Goal: Complete application form

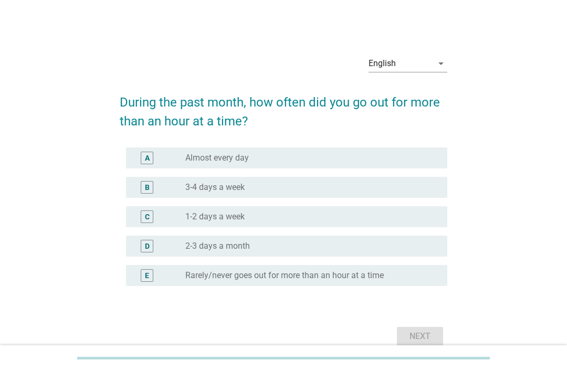
click at [439, 64] on icon "arrow_drop_down" at bounding box center [441, 63] width 13 height 13
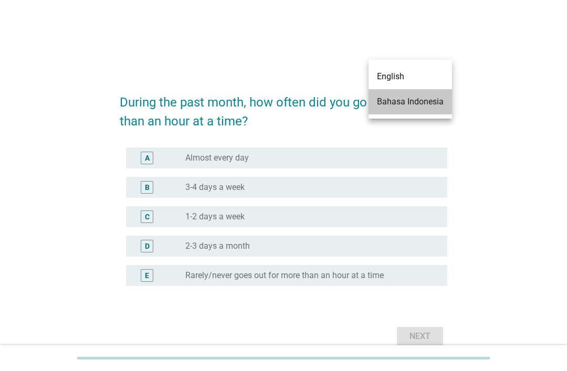
click at [427, 99] on div "Bahasa Indonesia" at bounding box center [410, 102] width 67 height 13
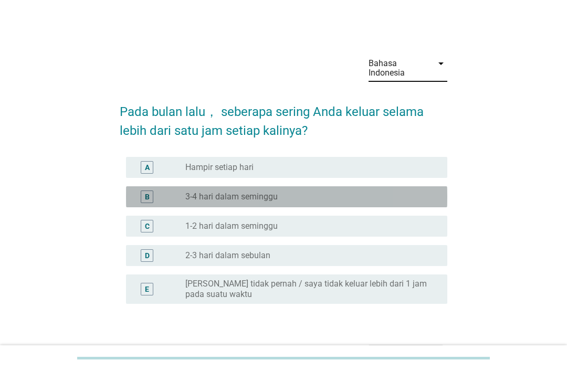
click at [389, 197] on div "radio_button_unchecked 3-4 hari dalam seminggu" at bounding box center [307, 197] width 245 height 11
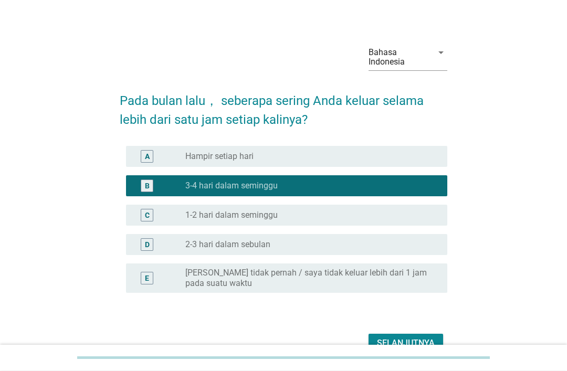
scroll to position [17, 0]
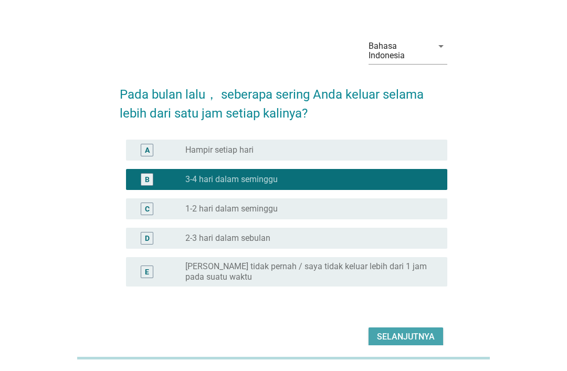
click at [420, 337] on div "Selanjutnya" at bounding box center [406, 337] width 58 height 13
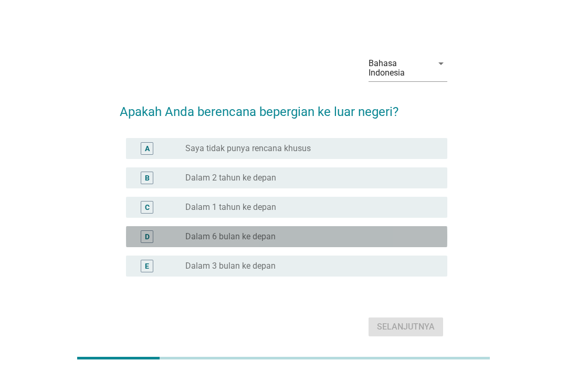
click at [356, 242] on div "radio_button_unchecked Dalam 6 bulan ke depan" at bounding box center [307, 237] width 245 height 11
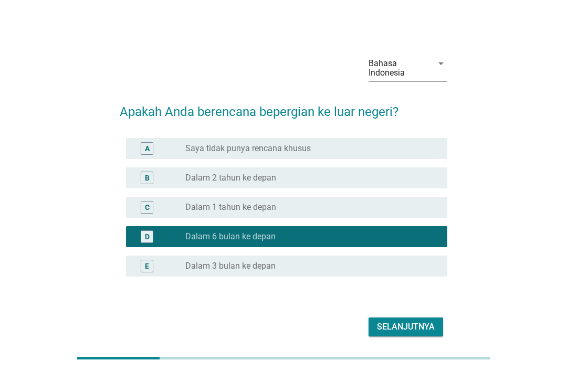
click at [416, 334] on div "Selanjutnya" at bounding box center [406, 327] width 58 height 13
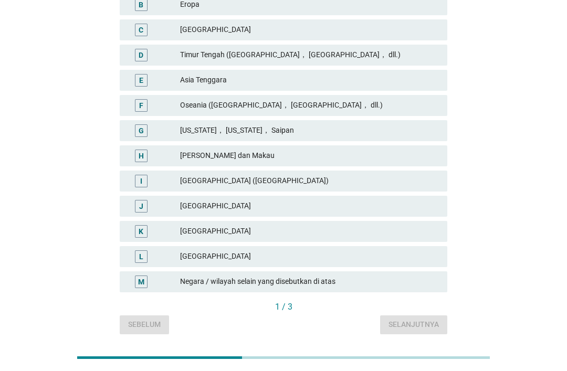
scroll to position [230, 0]
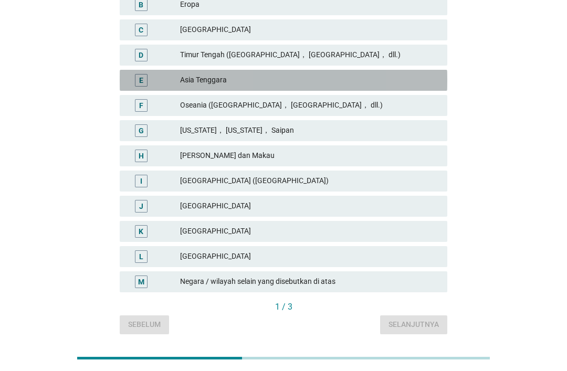
click at [425, 83] on div "Asia Tenggara" at bounding box center [309, 80] width 259 height 13
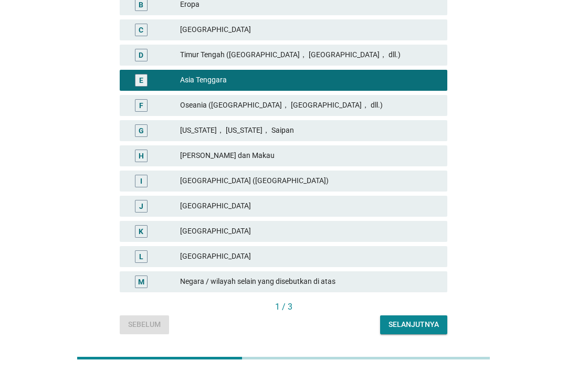
click at [427, 322] on div "Selanjutnya" at bounding box center [414, 324] width 50 height 11
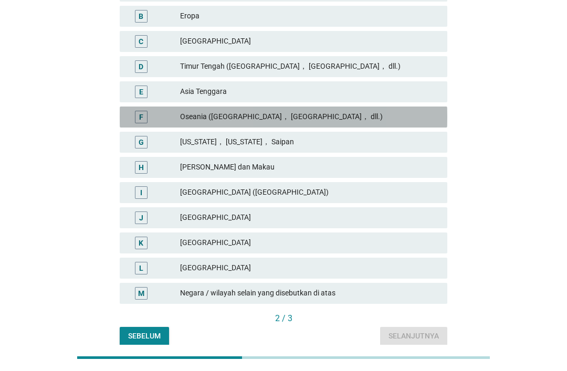
scroll to position [218, 0]
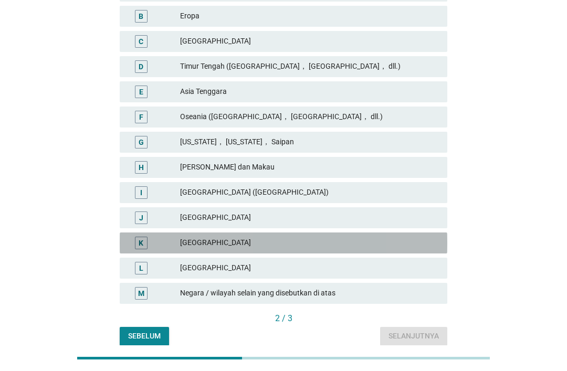
click at [300, 242] on div "[GEOGRAPHIC_DATA]" at bounding box center [309, 243] width 259 height 13
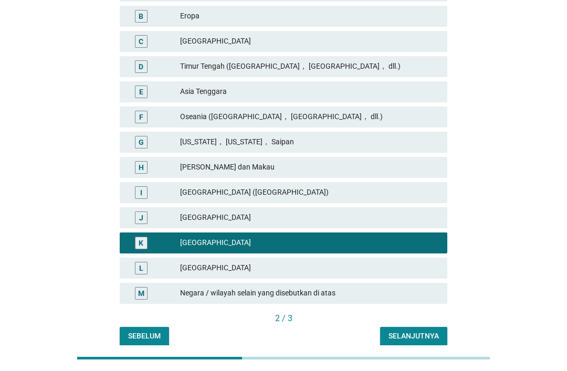
click at [428, 337] on div "Selanjutnya" at bounding box center [414, 336] width 50 height 11
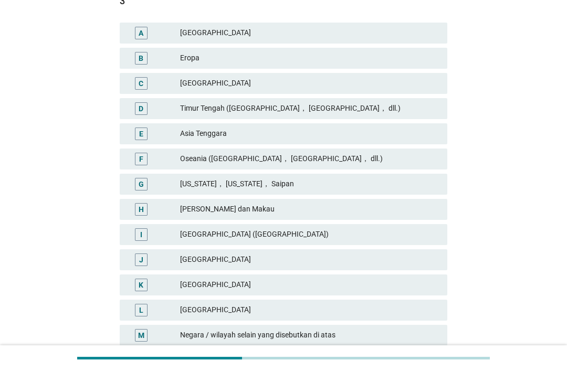
scroll to position [178, 0]
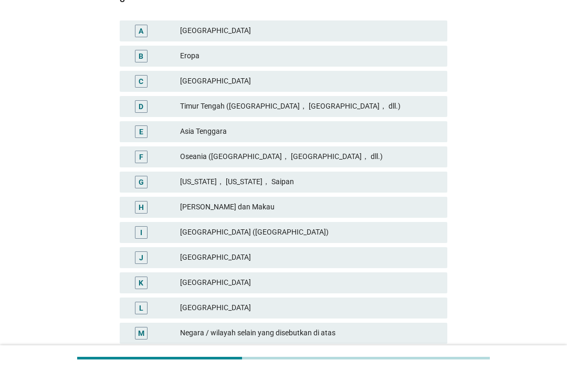
click at [373, 135] on div "Asia Tenggara" at bounding box center [309, 132] width 259 height 13
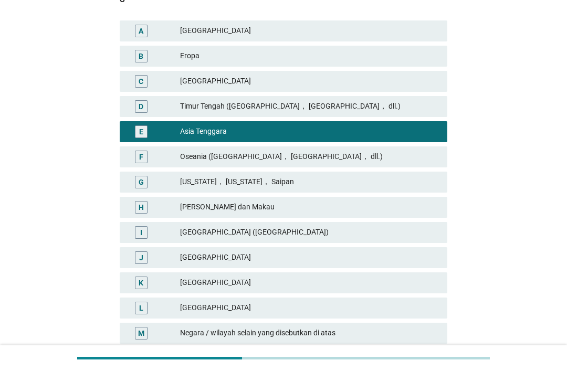
click at [406, 368] on button "Soalan selanjutnya" at bounding box center [398, 376] width 97 height 19
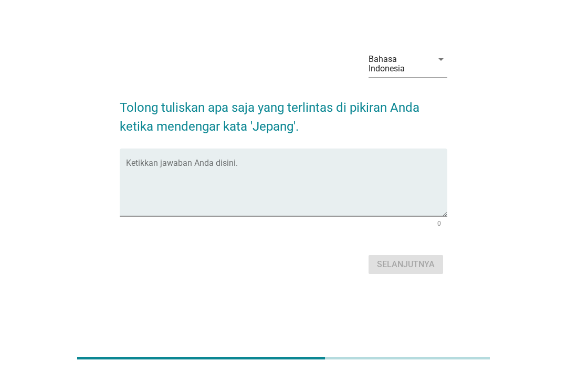
scroll to position [0, 0]
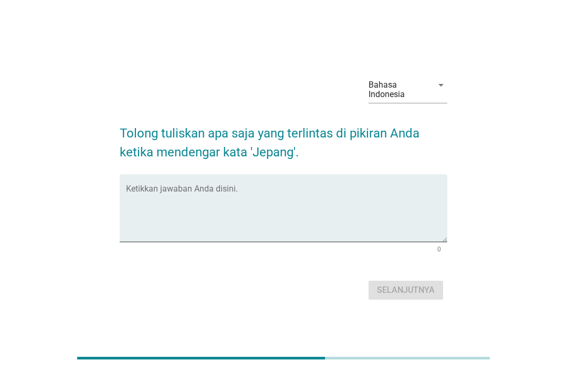
click at [380, 242] on textarea "Ketikkan jawaban Anda disini." at bounding box center [287, 214] width 322 height 55
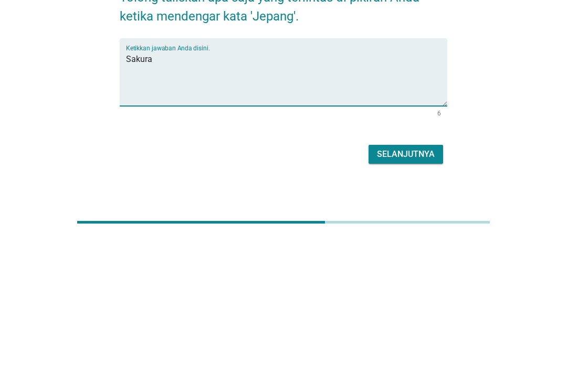
type textarea "Sakura"
click at [430, 284] on div "Selanjutnya" at bounding box center [406, 290] width 58 height 13
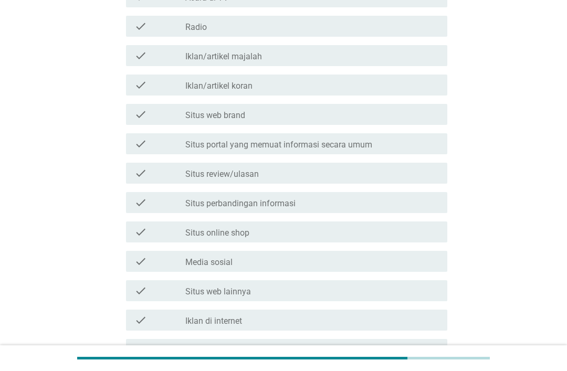
scroll to position [236, 0]
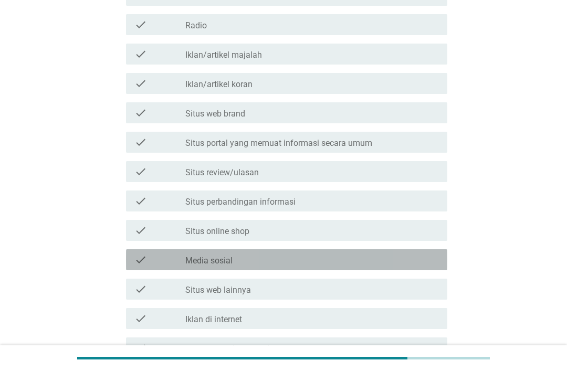
click at [391, 250] on div "check check_box_outline_blank Media sosial" at bounding box center [287, 260] width 322 height 21
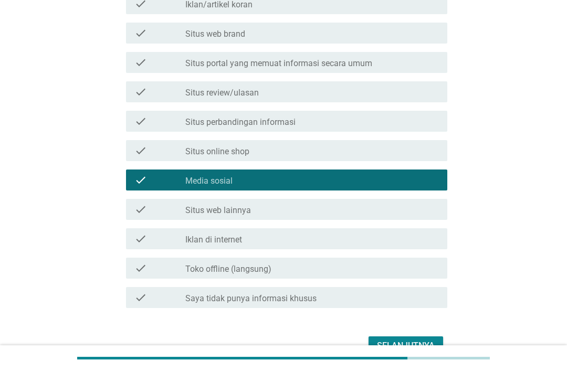
scroll to position [322, 0]
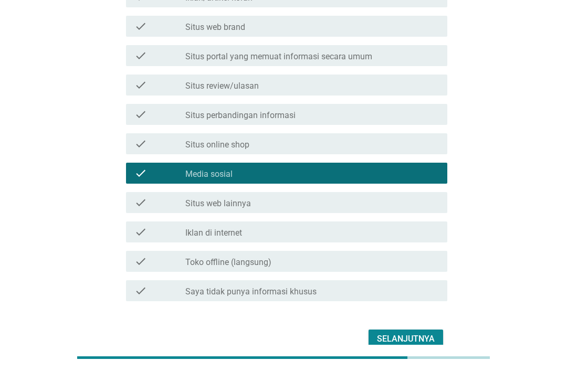
click at [414, 334] on div "Selanjutnya" at bounding box center [406, 340] width 58 height 13
